Goal: Check status: Check status

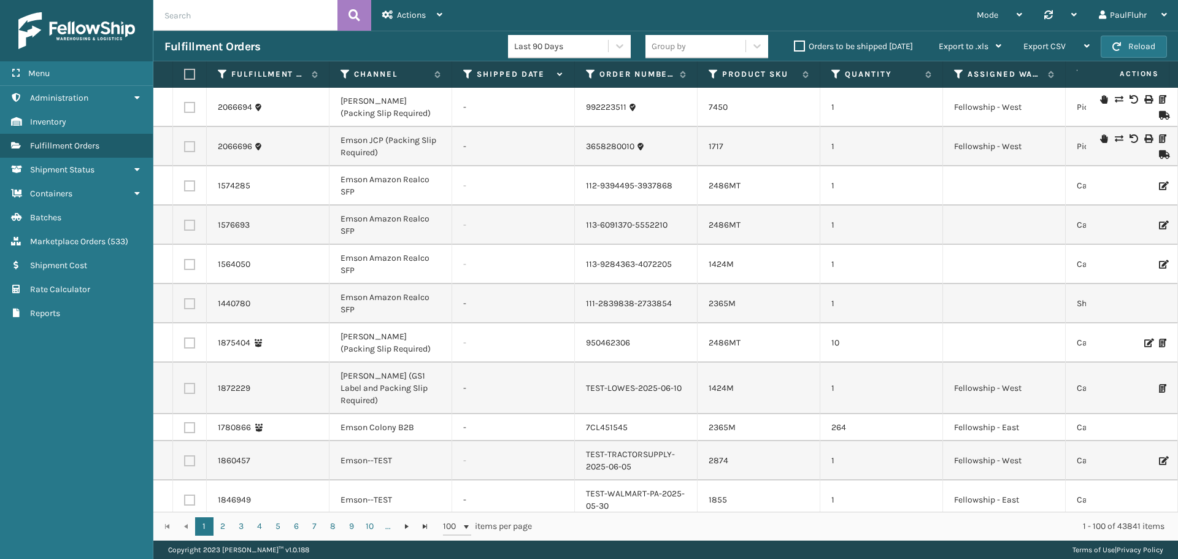
click at [243, 14] on input "text" at bounding box center [245, 15] width 184 height 31
paste input "PO-211-15061773210230705"
type input "PO-211-15061773210230705"
click at [355, 12] on icon at bounding box center [354, 15] width 12 height 18
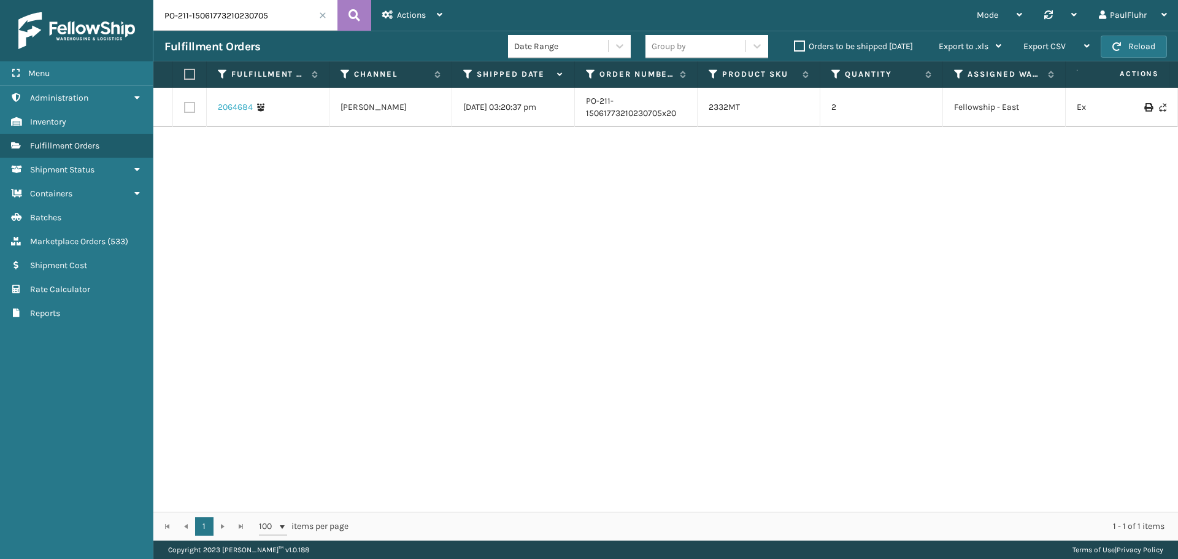
click at [239, 103] on link "2064684" at bounding box center [235, 107] width 35 height 12
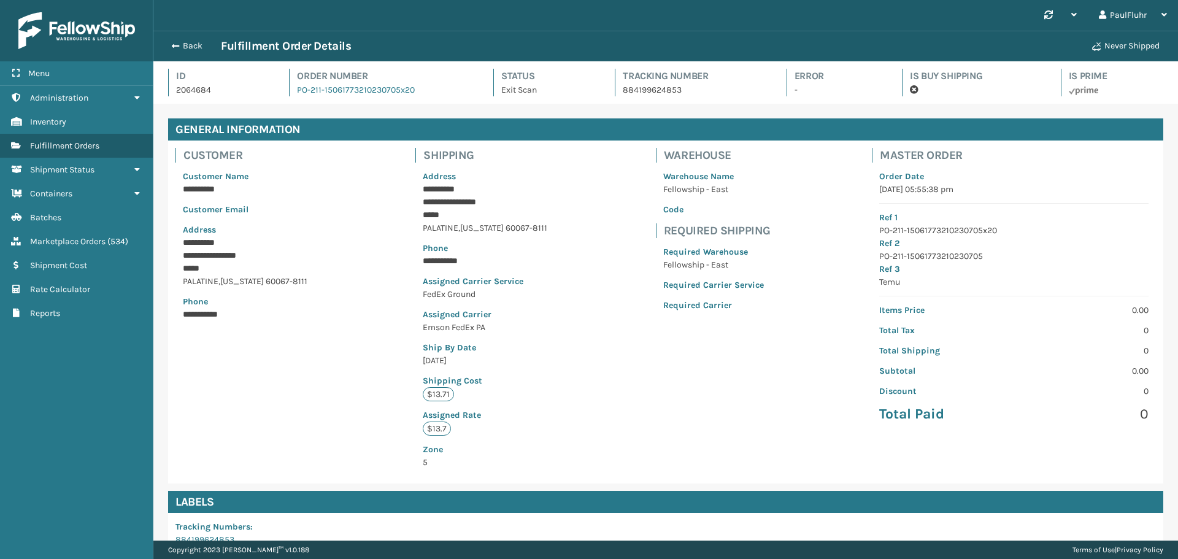
scroll to position [123, 0]
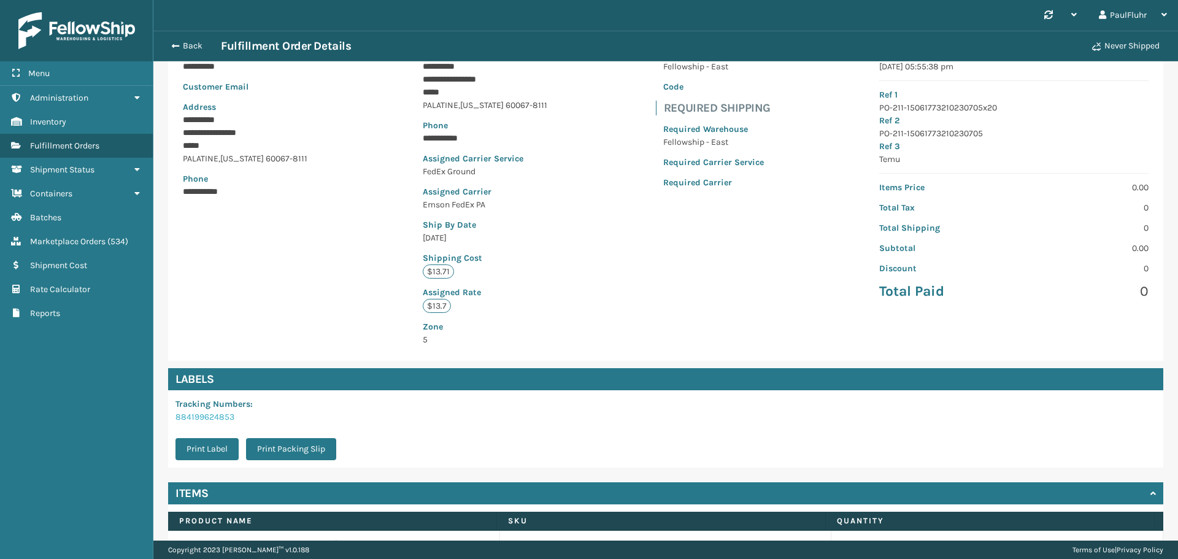
click at [215, 415] on link "884199624853" at bounding box center [204, 417] width 59 height 10
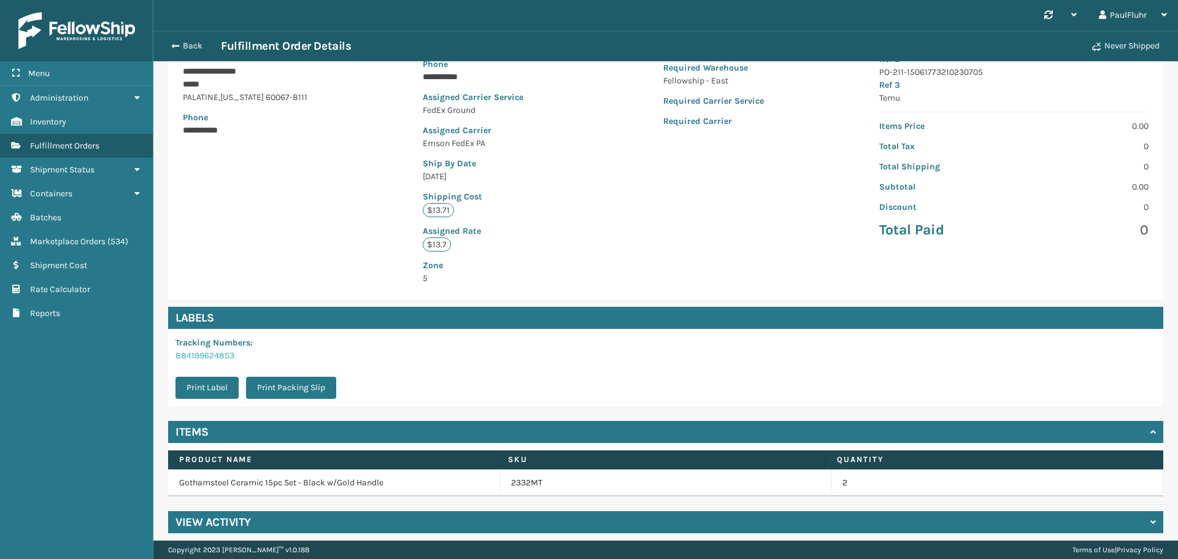
scroll to position [192, 0]
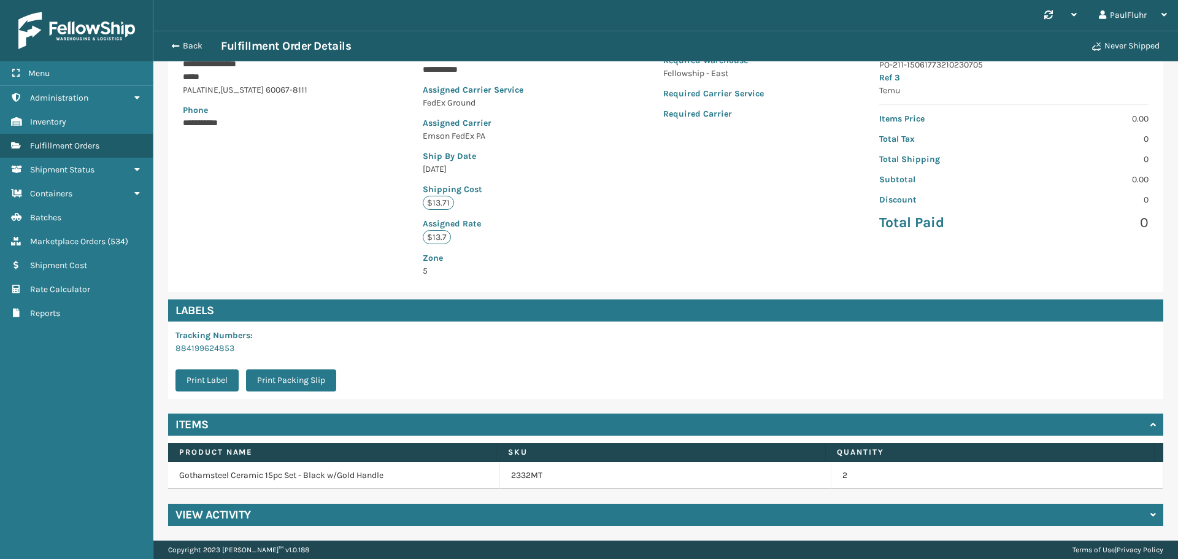
click at [1144, 509] on div "View Activity" at bounding box center [665, 515] width 995 height 22
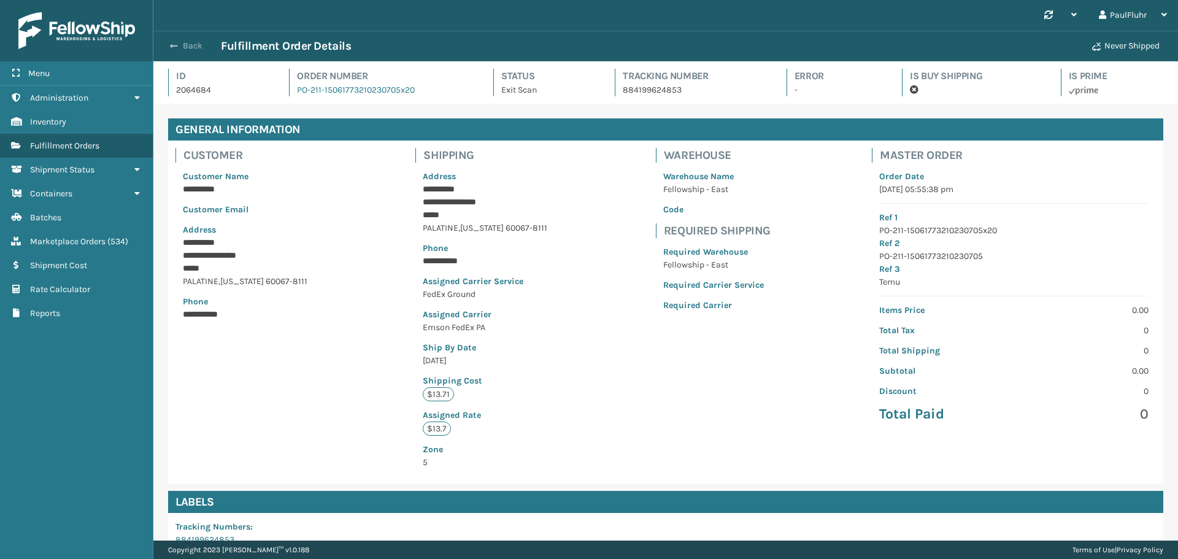
click at [174, 42] on span "button" at bounding box center [173, 46] width 7 height 9
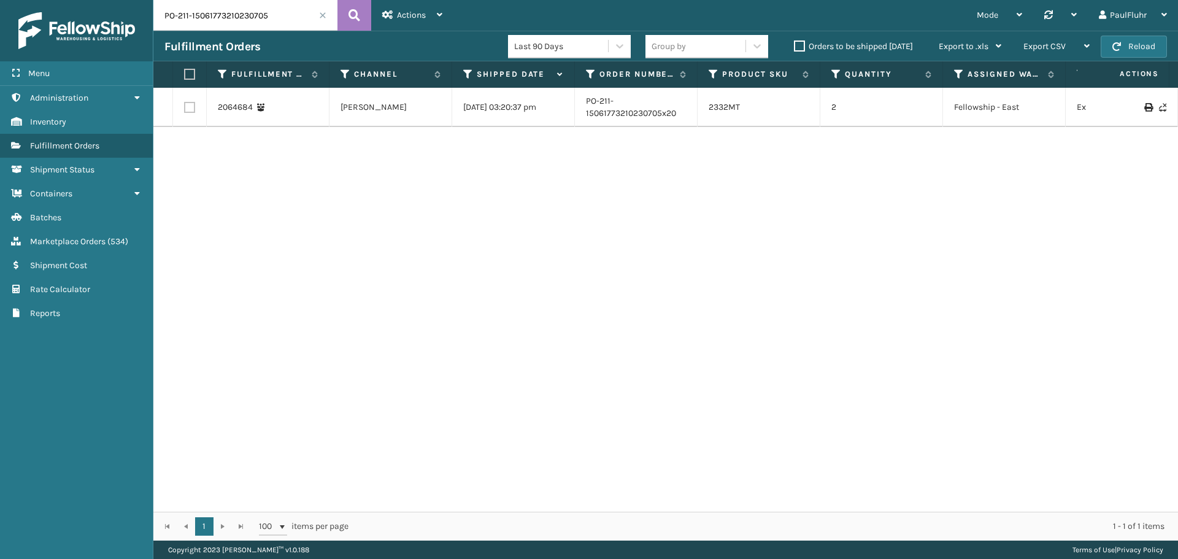
click at [318, 15] on input "PO-211-15061773210230705" at bounding box center [245, 15] width 184 height 31
click at [321, 13] on span at bounding box center [322, 15] width 7 height 7
